Goal: Check status: Check status

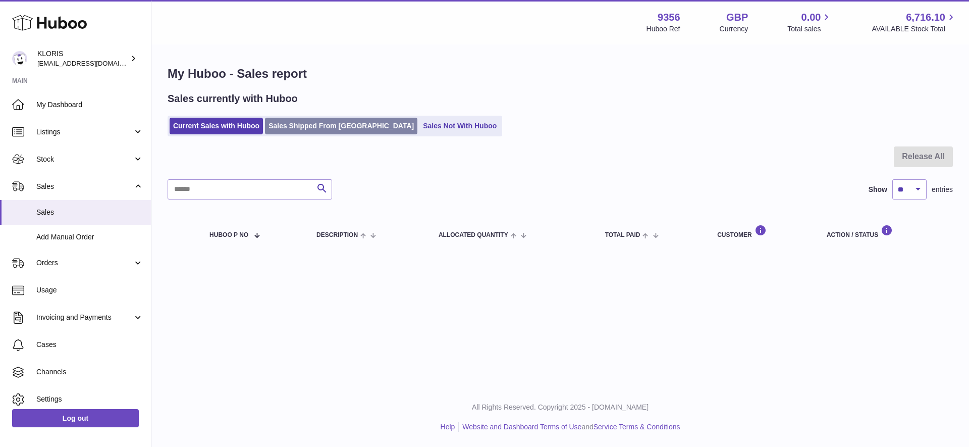
click at [314, 125] on link "Sales Shipped From [GEOGRAPHIC_DATA]" at bounding box center [341, 126] width 152 height 17
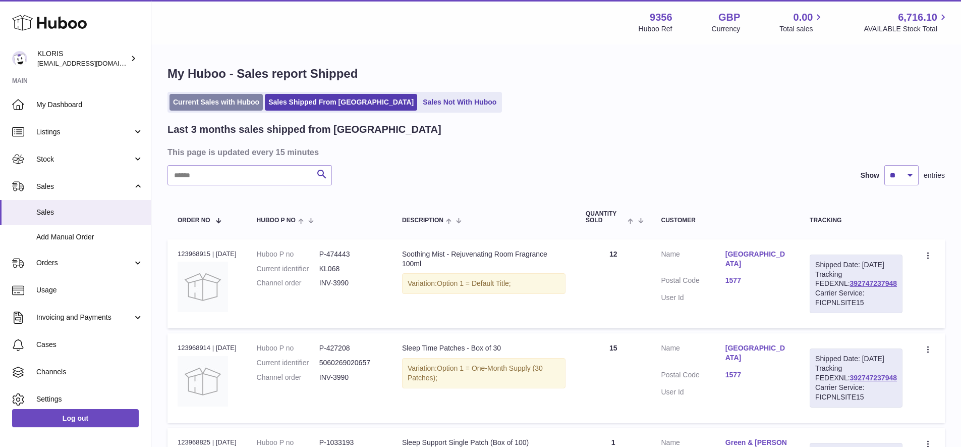
click at [213, 104] on link "Current Sales with Huboo" at bounding box center [216, 102] width 93 height 17
